Goal: Obtain resource: Download file/media

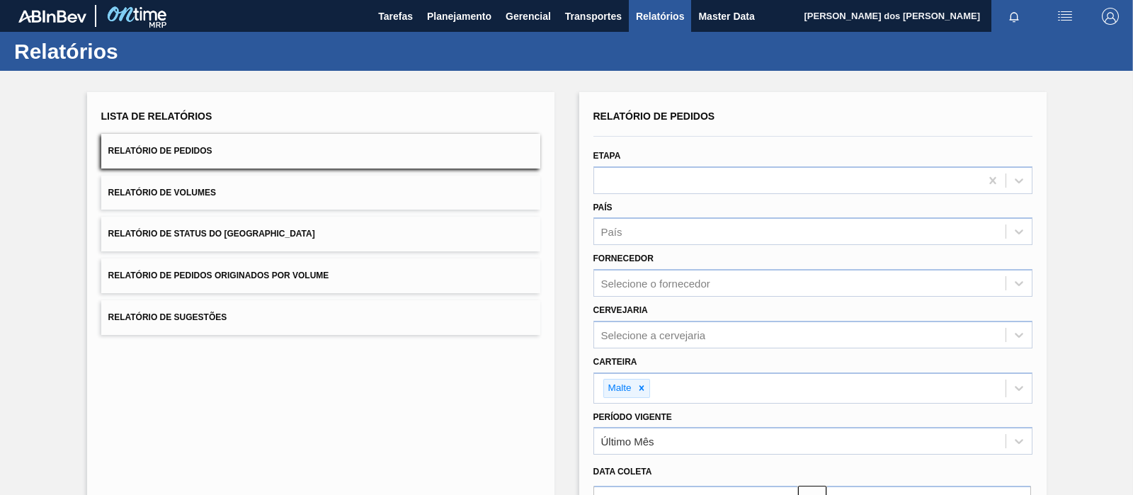
scroll to position [161, 0]
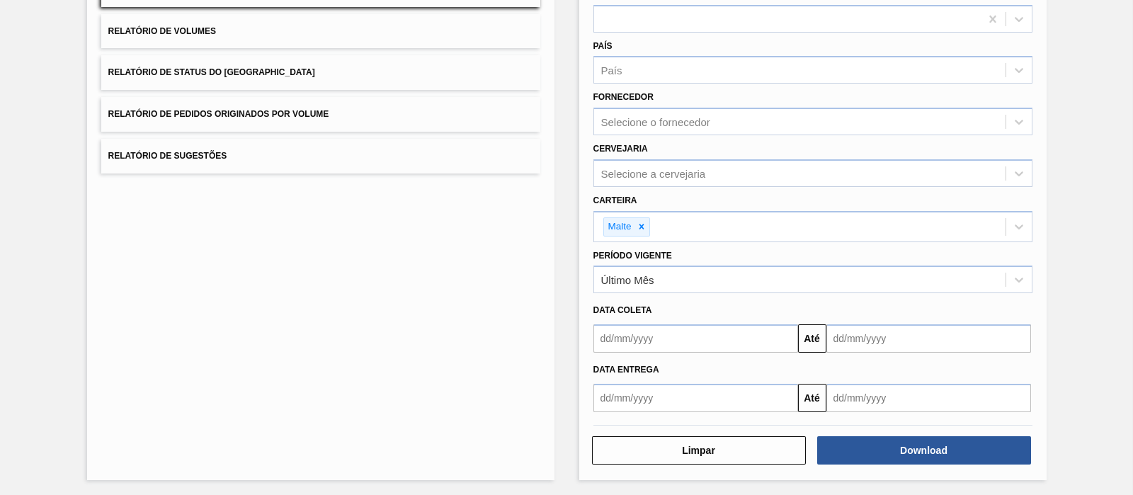
click at [438, 320] on div "Lista de Relatórios Relatório de Pedidos Relatório de Volumes Relatório de Stat…" at bounding box center [320, 206] width 467 height 550
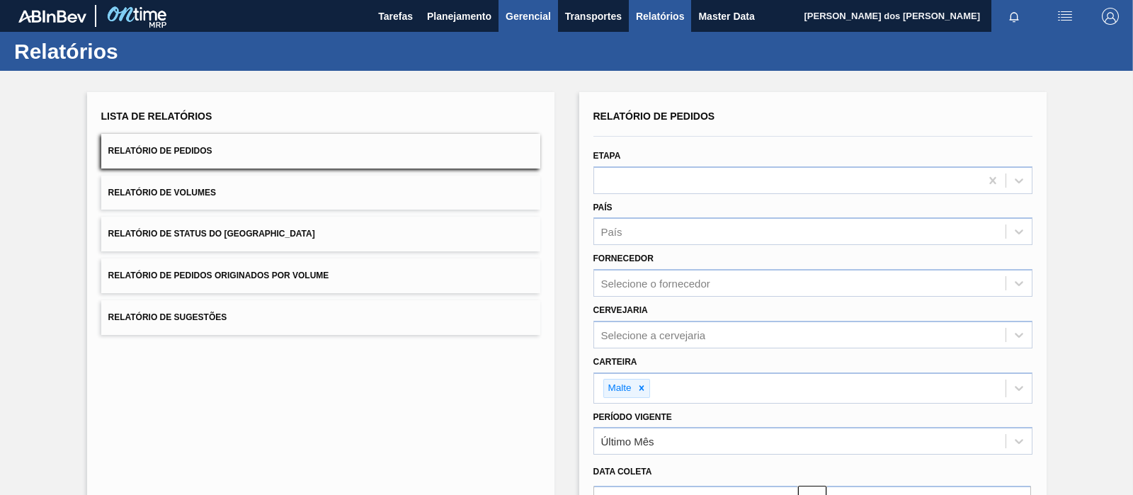
click at [500, 19] on button "Gerencial" at bounding box center [528, 16] width 59 height 32
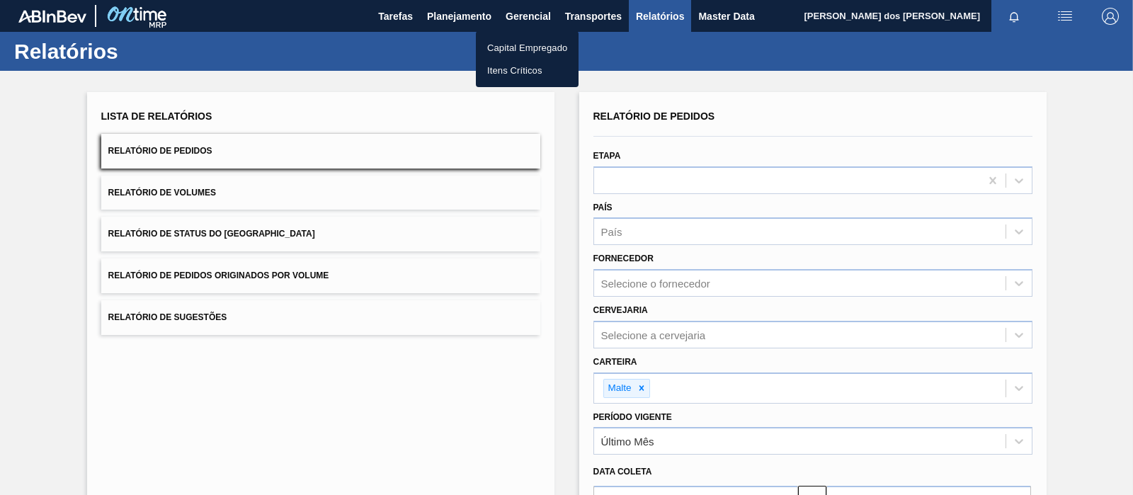
click at [450, 23] on div at bounding box center [566, 247] width 1133 height 495
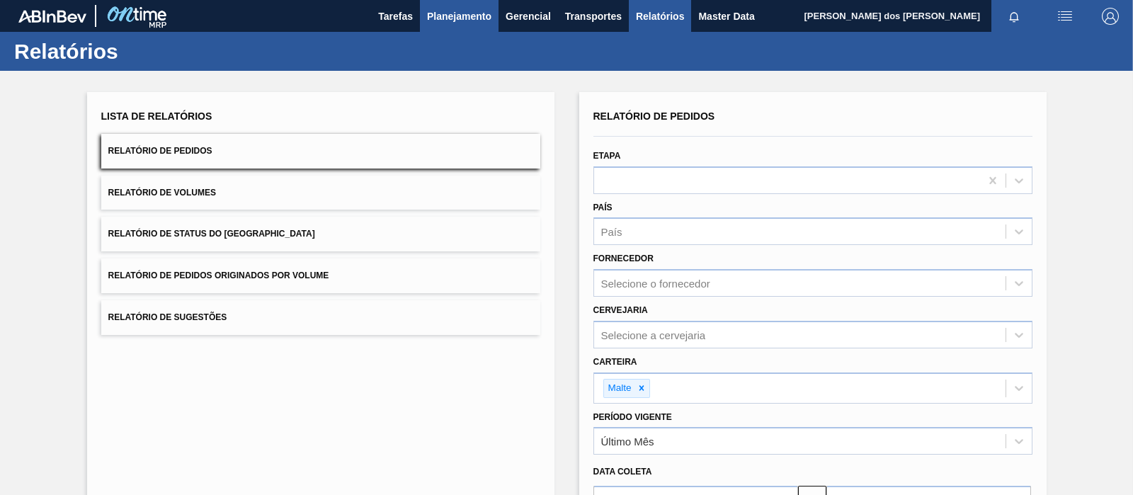
click at [453, 12] on span "Planejamento" at bounding box center [459, 16] width 64 height 17
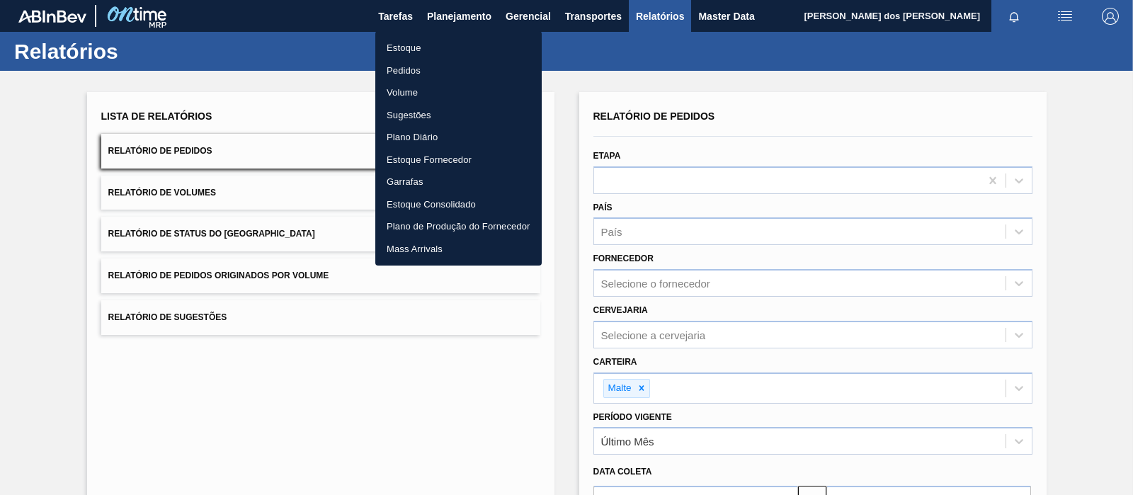
click at [436, 67] on li "Pedidos" at bounding box center [458, 70] width 166 height 23
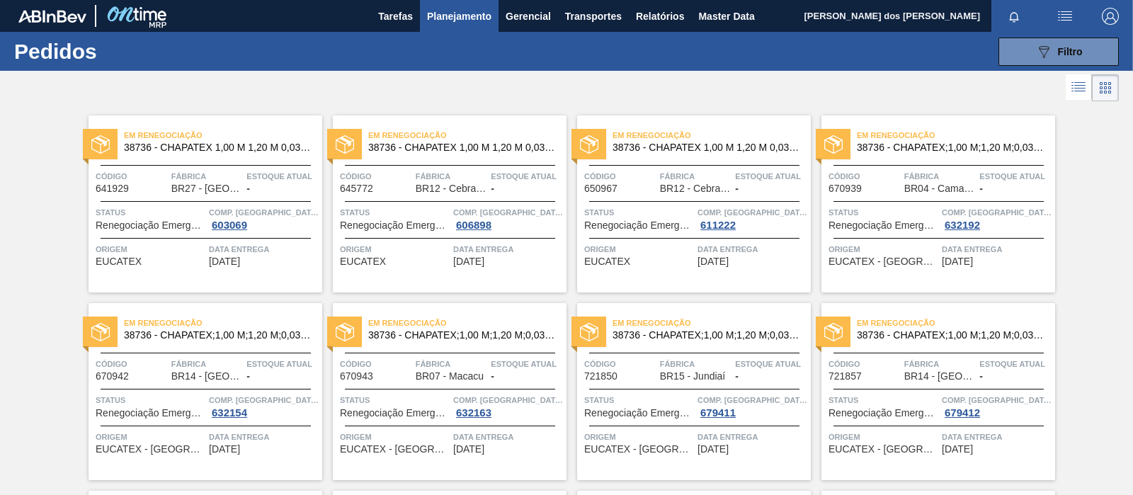
click at [1073, 93] on icon at bounding box center [1078, 87] width 17 height 17
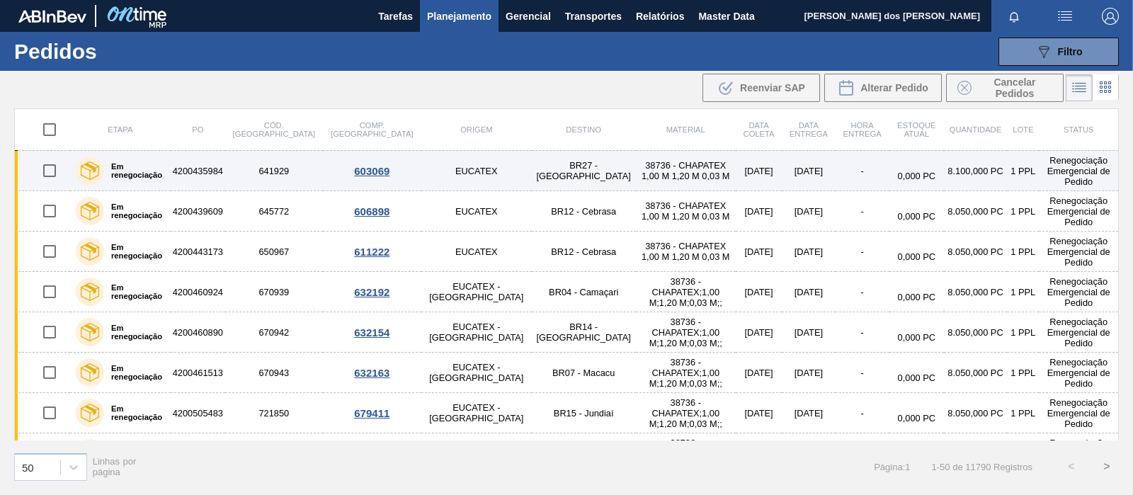
click at [890, 160] on td "0,000 PC" at bounding box center [917, 171] width 55 height 40
click at [636, 171] on td "38736 - CHAPATEX 1,00 M 1,20 M 0,03 M" at bounding box center [686, 171] width 100 height 40
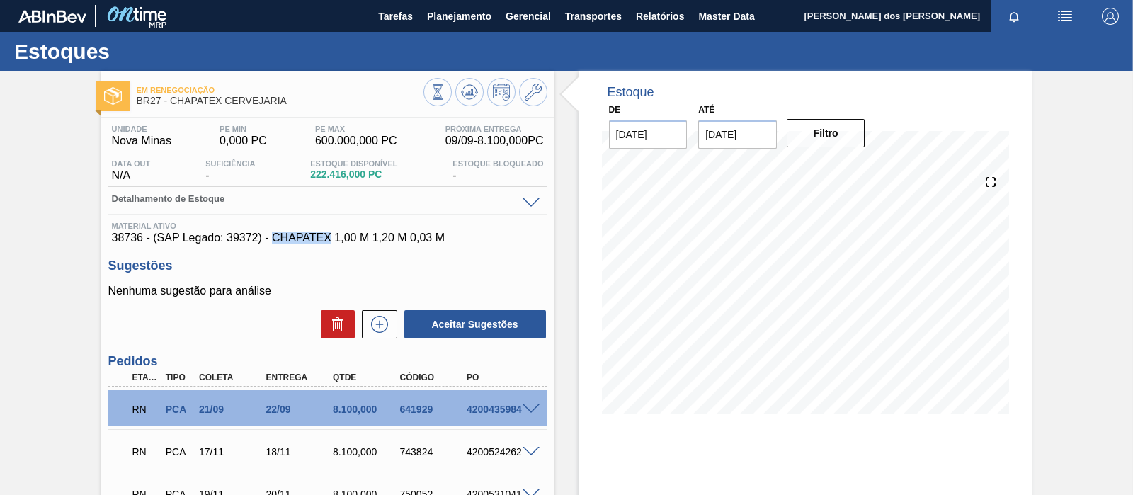
drag, startPoint x: 271, startPoint y: 241, endPoint x: 329, endPoint y: 243, distance: 58.8
click at [329, 243] on span "38736 - (SAP Legado: 39372) - CHAPATEX 1,00 M 1,20 M 0,03 M" at bounding box center [328, 238] width 432 height 13
copy span "CHAPATEX"
click at [527, 191] on div "Unidade Nova Minas PE MIN 0,000 PC PE MAX 600.000,000 PC Próxima Entrega 09/09 …" at bounding box center [327, 185] width 439 height 120
click at [530, 205] on span at bounding box center [531, 203] width 17 height 11
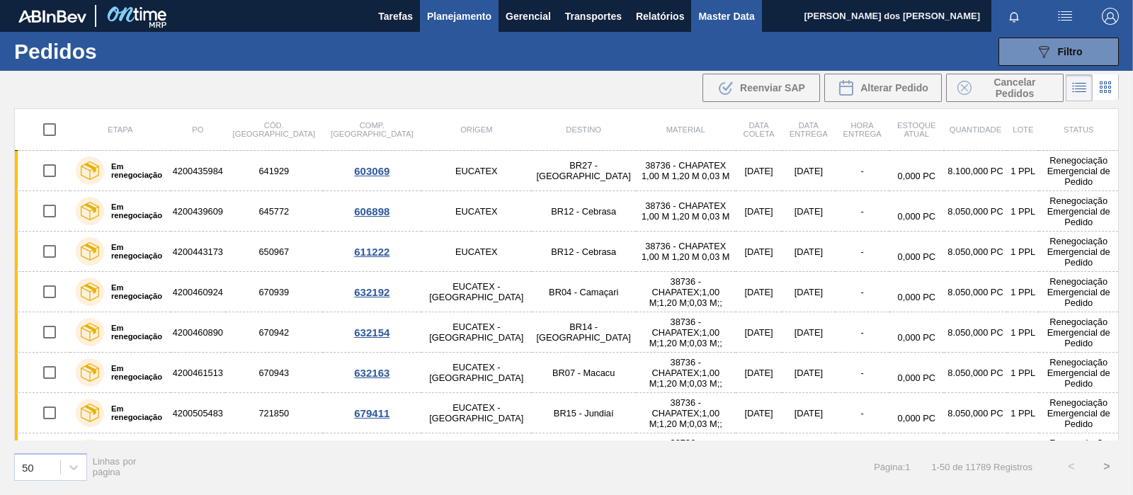
click at [711, 18] on span "Master Data" at bounding box center [726, 16] width 56 height 17
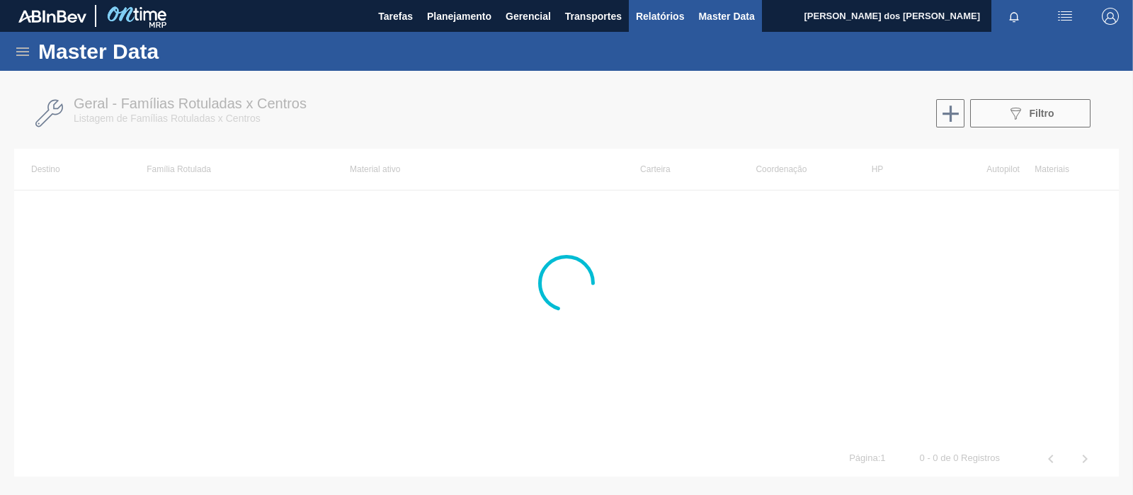
click at [649, 21] on span "Relatórios" at bounding box center [660, 16] width 48 height 17
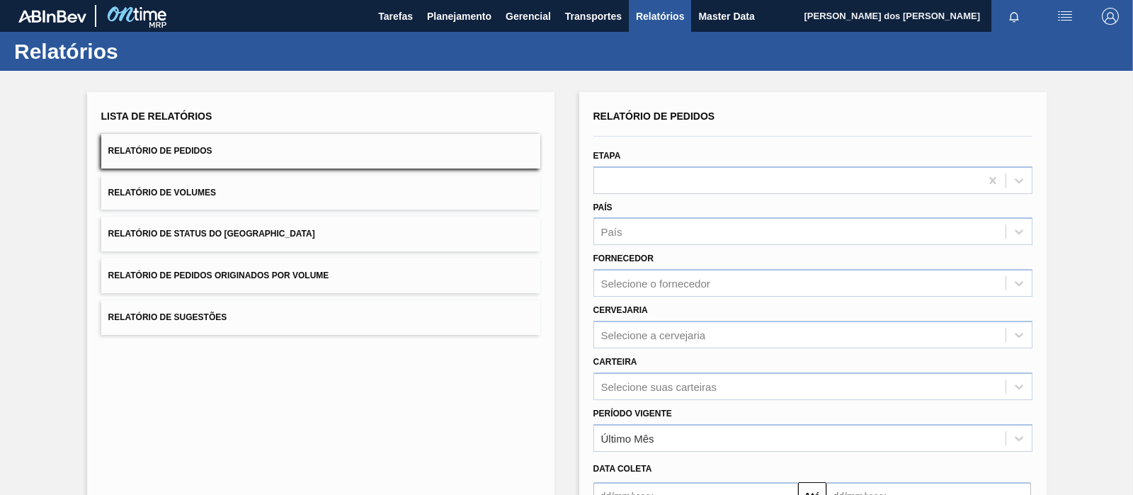
scroll to position [159, 0]
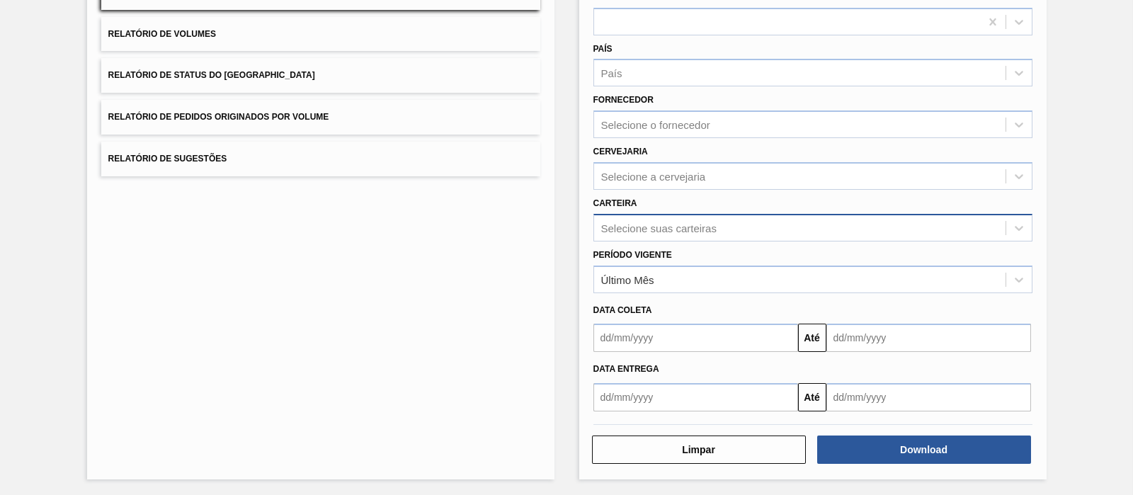
click at [657, 228] on div "Selecione suas carteiras" at bounding box center [658, 228] width 115 height 12
type input "malte"
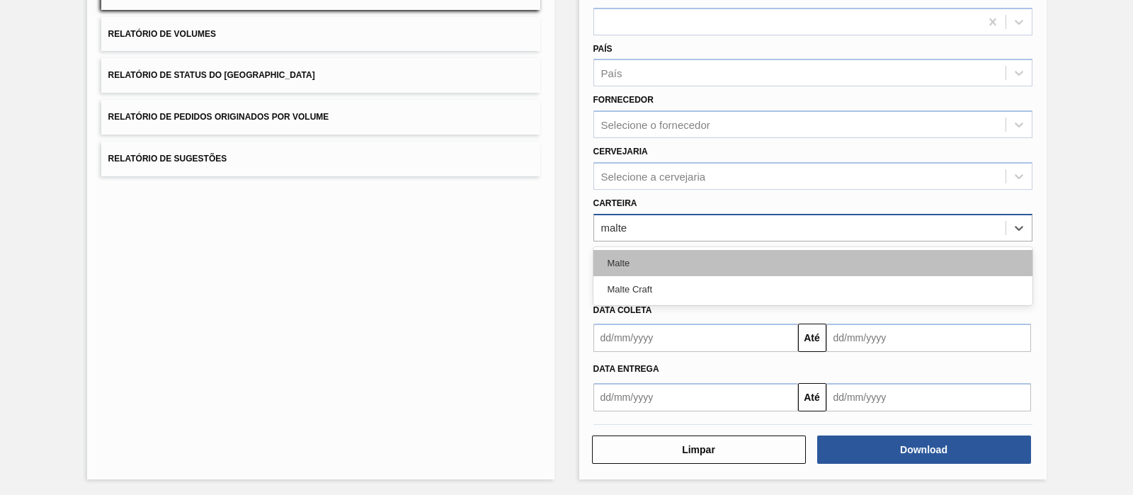
click at [645, 258] on div "Malte" at bounding box center [813, 263] width 439 height 26
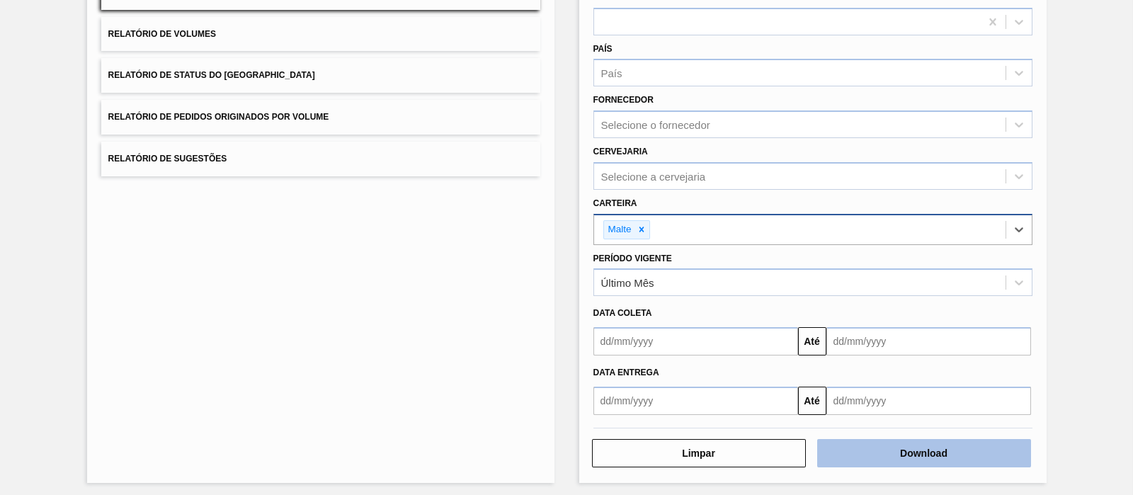
click at [859, 461] on button "Download" at bounding box center [924, 453] width 214 height 28
